Goal: Information Seeking & Learning: Learn about a topic

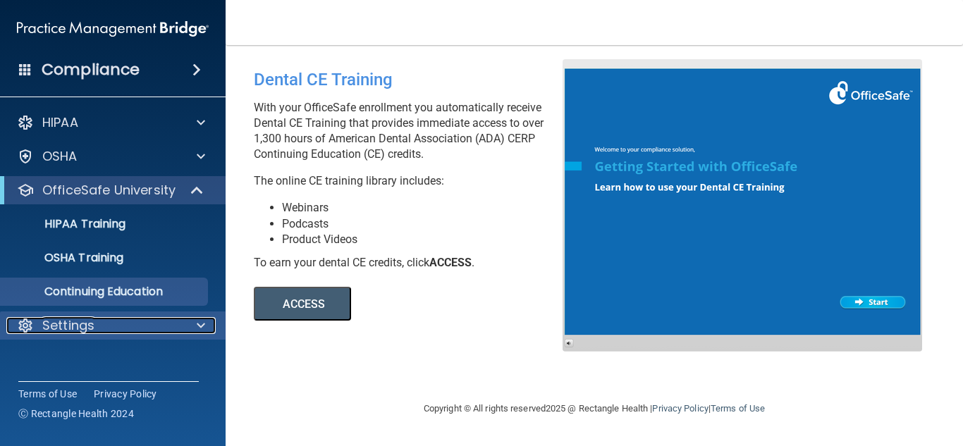
click at [127, 322] on div "Settings" at bounding box center [93, 325] width 175 height 17
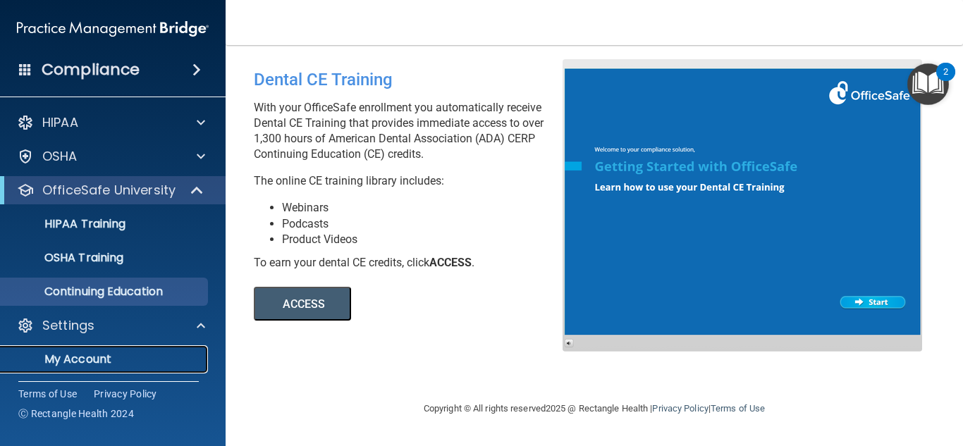
click at [105, 357] on p "My Account" at bounding box center [105, 359] width 192 height 14
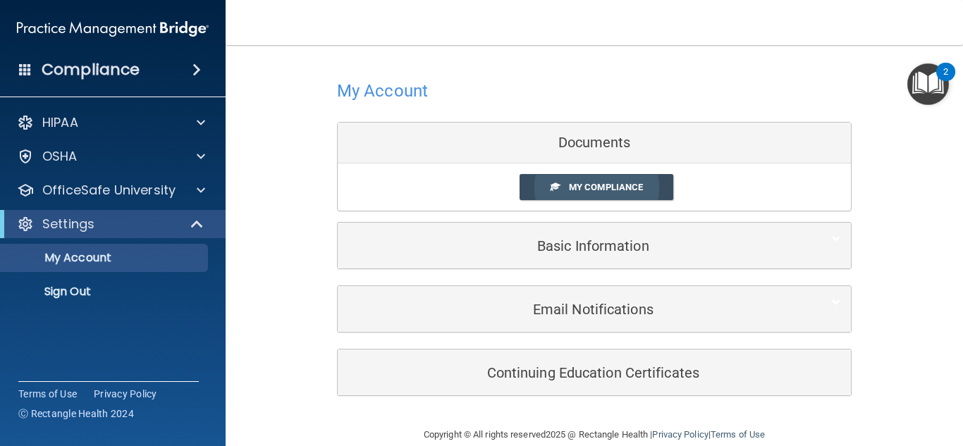
click at [603, 192] on span "My Compliance" at bounding box center [606, 187] width 74 height 11
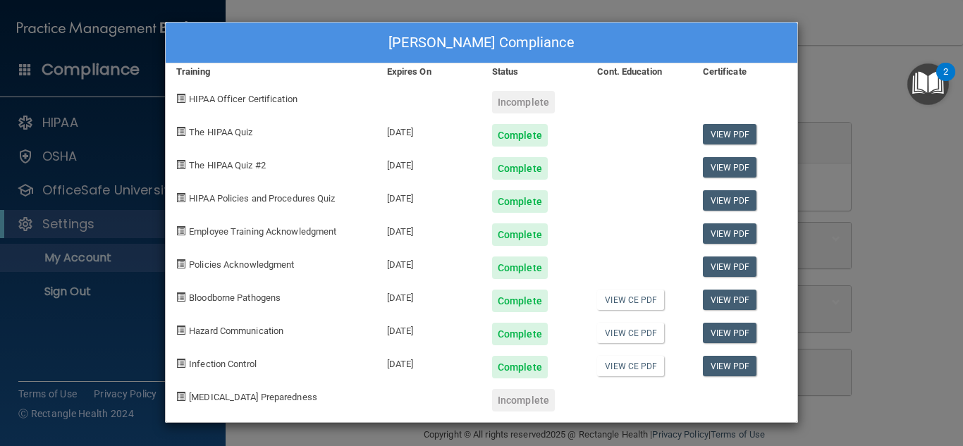
click at [935, 173] on div "Bailey Tucker's Compliance Training Expires On Status Cont. Education Certifica…" at bounding box center [481, 223] width 963 height 446
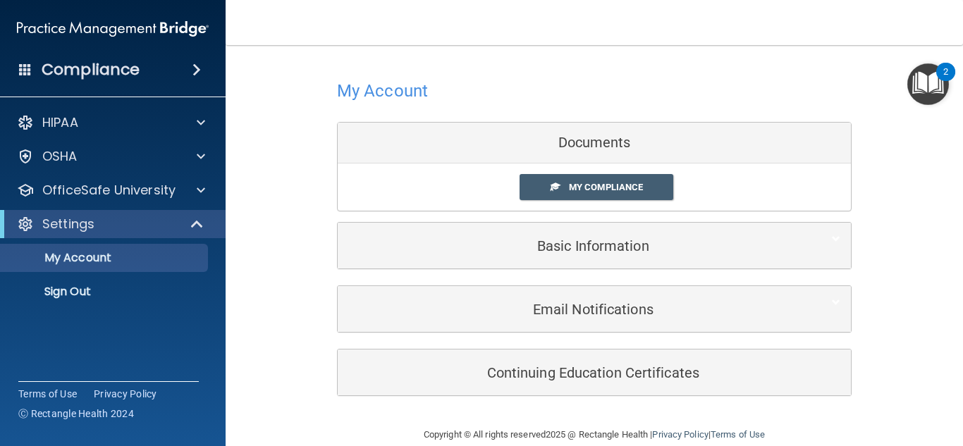
scroll to position [23, 0]
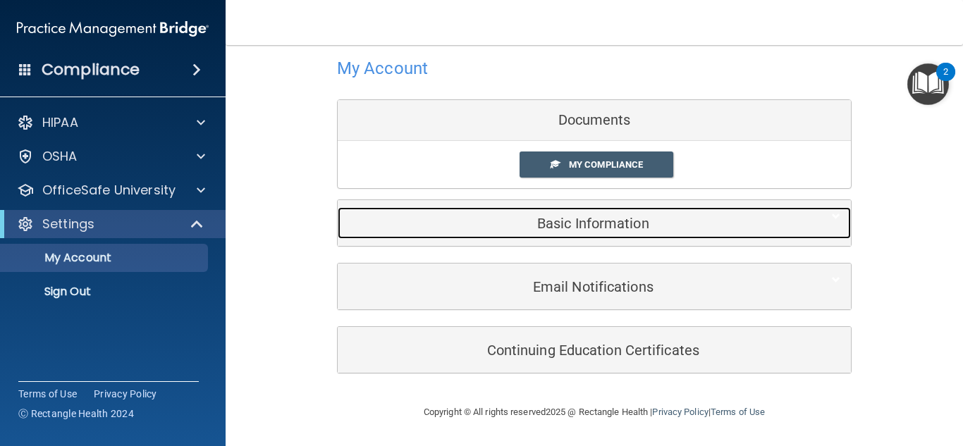
click at [693, 233] on div "Basic Information" at bounding box center [573, 223] width 470 height 32
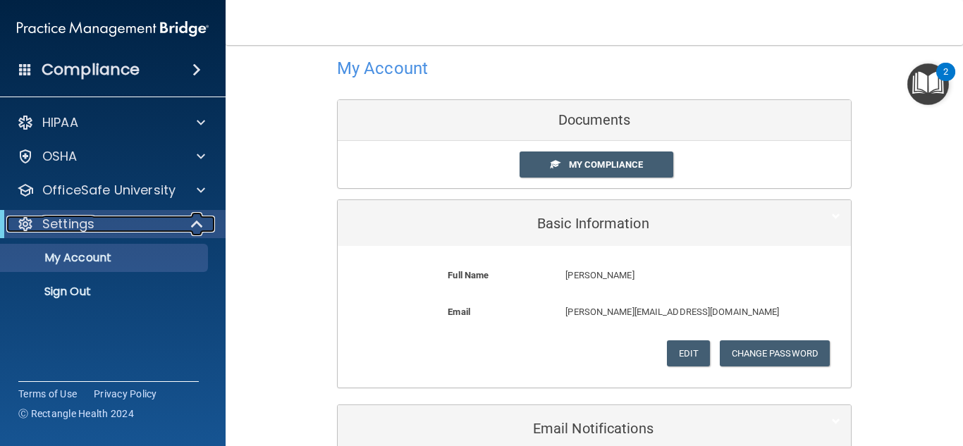
click at [148, 225] on div "Settings" at bounding box center [93, 224] width 174 height 17
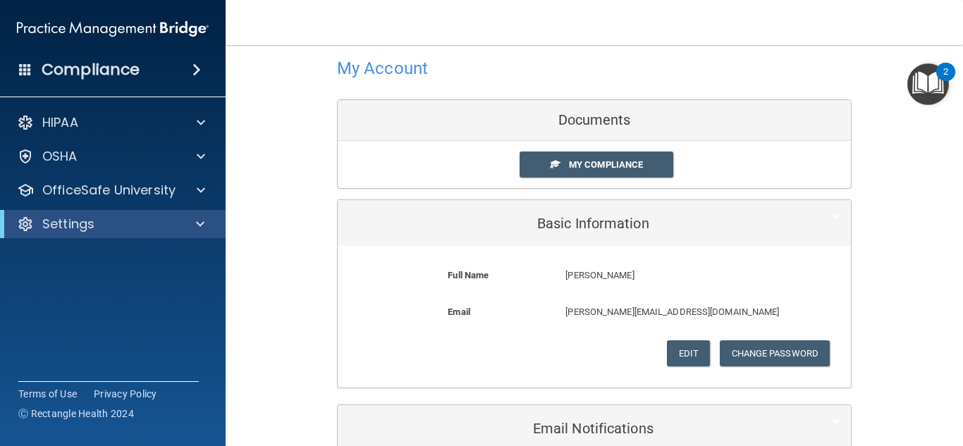
click at [151, 245] on div "HIPAA Documents and Policies Report an Incident Business Associates Emergency P…" at bounding box center [113, 176] width 226 height 147
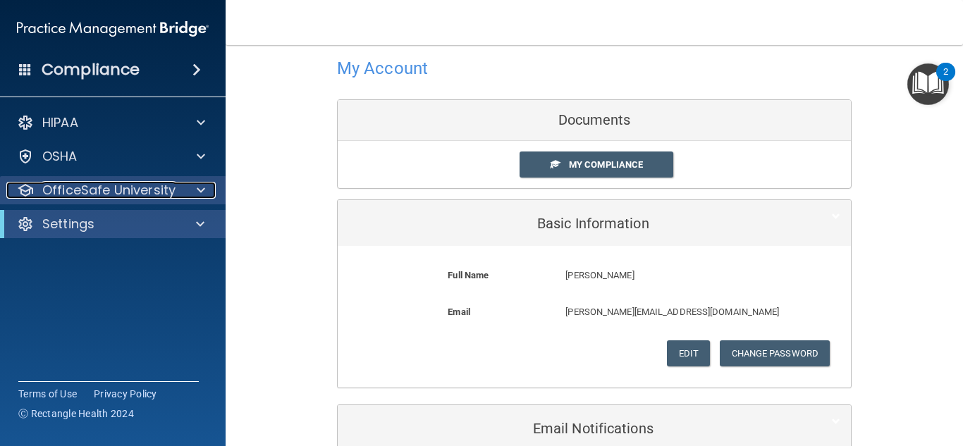
click at [121, 195] on p "OfficeSafe University" at bounding box center [108, 190] width 133 height 17
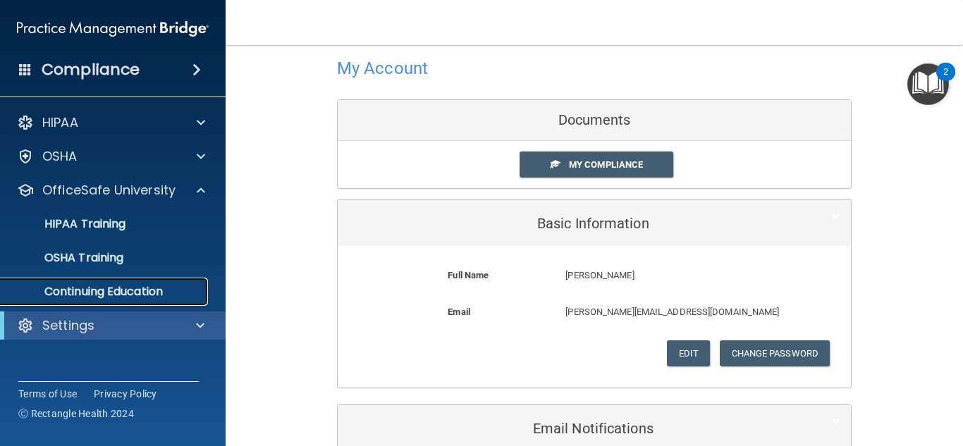
click at [117, 290] on p "Continuing Education" at bounding box center [105, 292] width 192 height 14
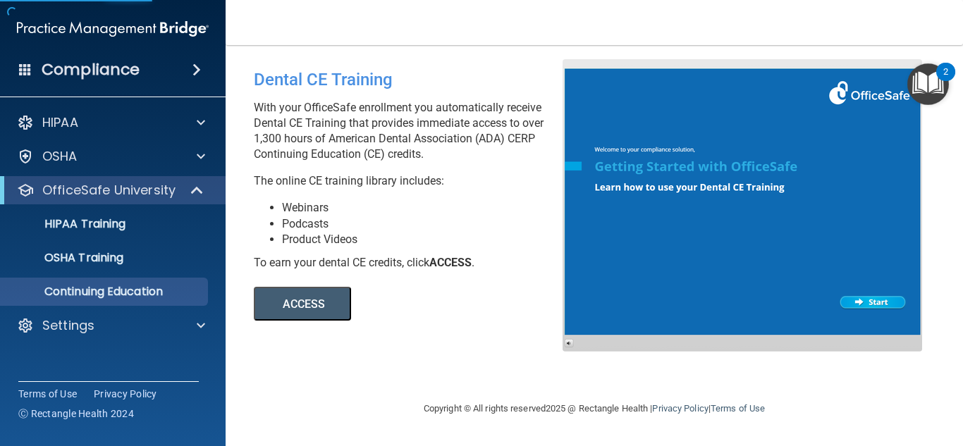
click at [312, 293] on button "ACCESS" at bounding box center [302, 304] width 97 height 34
